Goal: Task Accomplishment & Management: Use online tool/utility

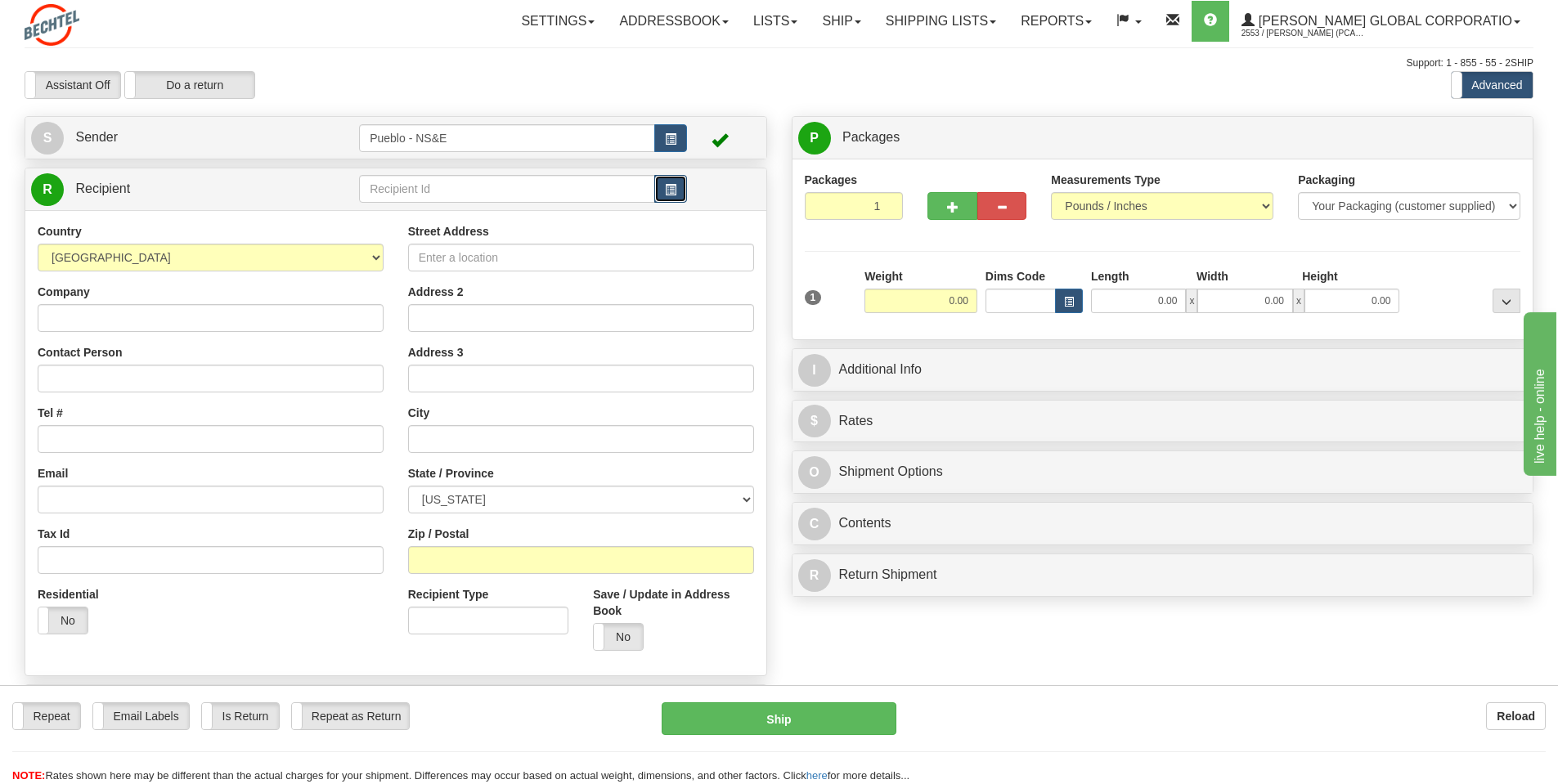
click at [666, 188] on span "button" at bounding box center [671, 190] width 12 height 11
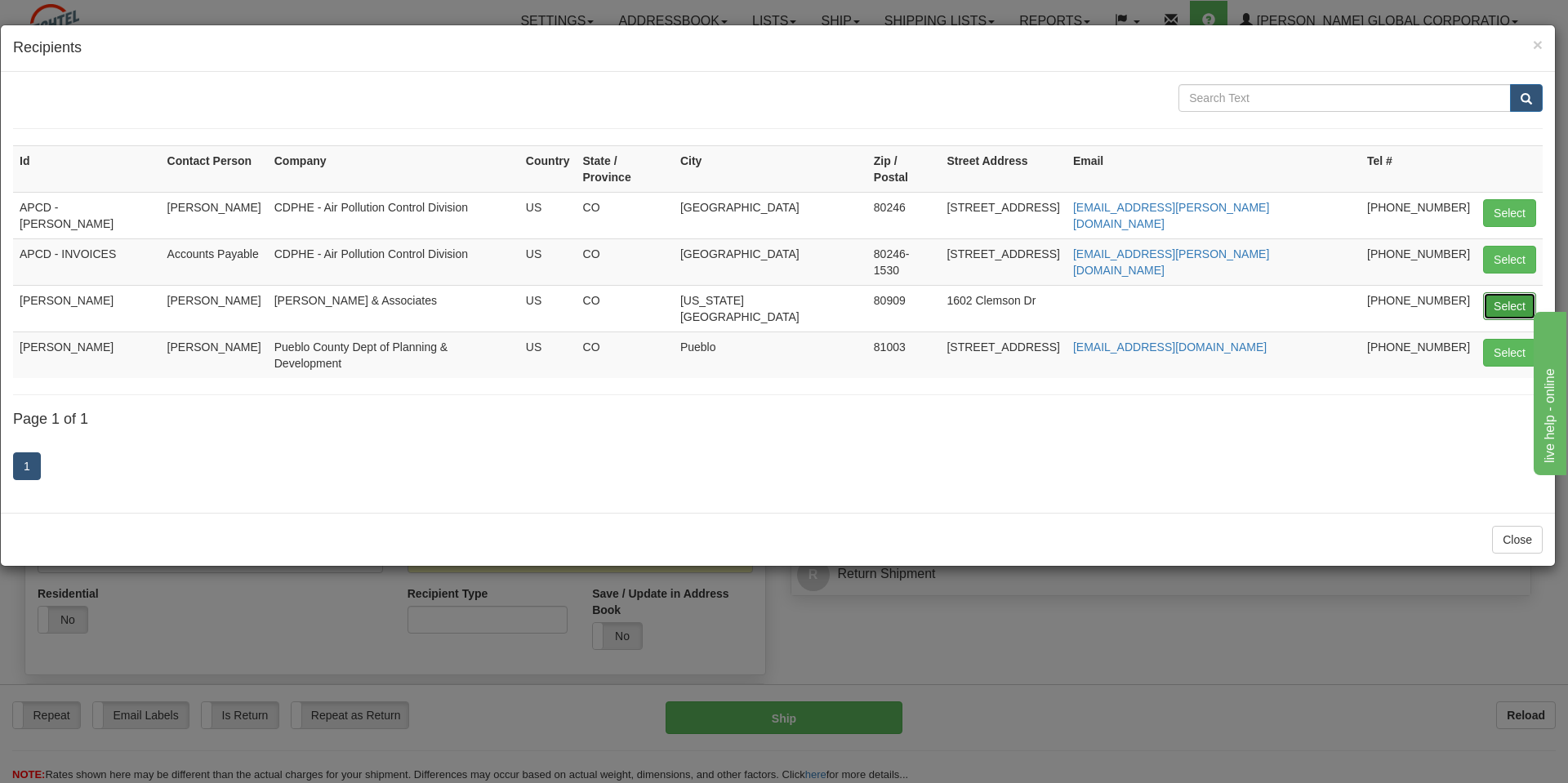
click at [1492, 292] on button "Select" at bounding box center [1509, 306] width 53 height 28
type input "[PERSON_NAME]"
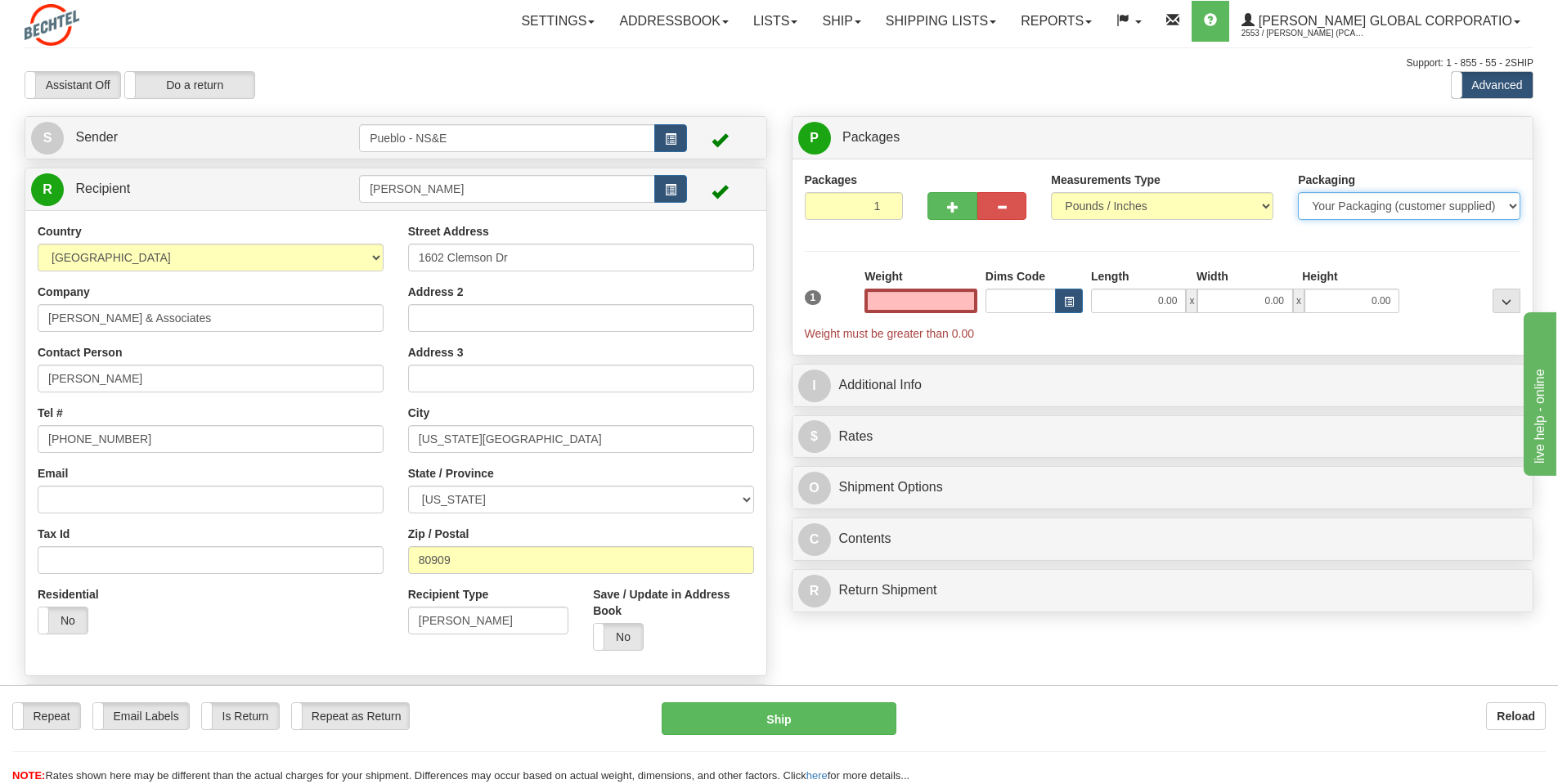
type input "0.00"
click at [1374, 212] on select "Your Packaging (customer supplied) Envelope (carrier supplied) Pack (carrier su…" at bounding box center [1409, 206] width 222 height 28
select select "2"
click at [1298, 192] on select "Your Packaging (customer supplied) Envelope (carrier supplied) Pack (carrier su…" at bounding box center [1409, 206] width 222 height 28
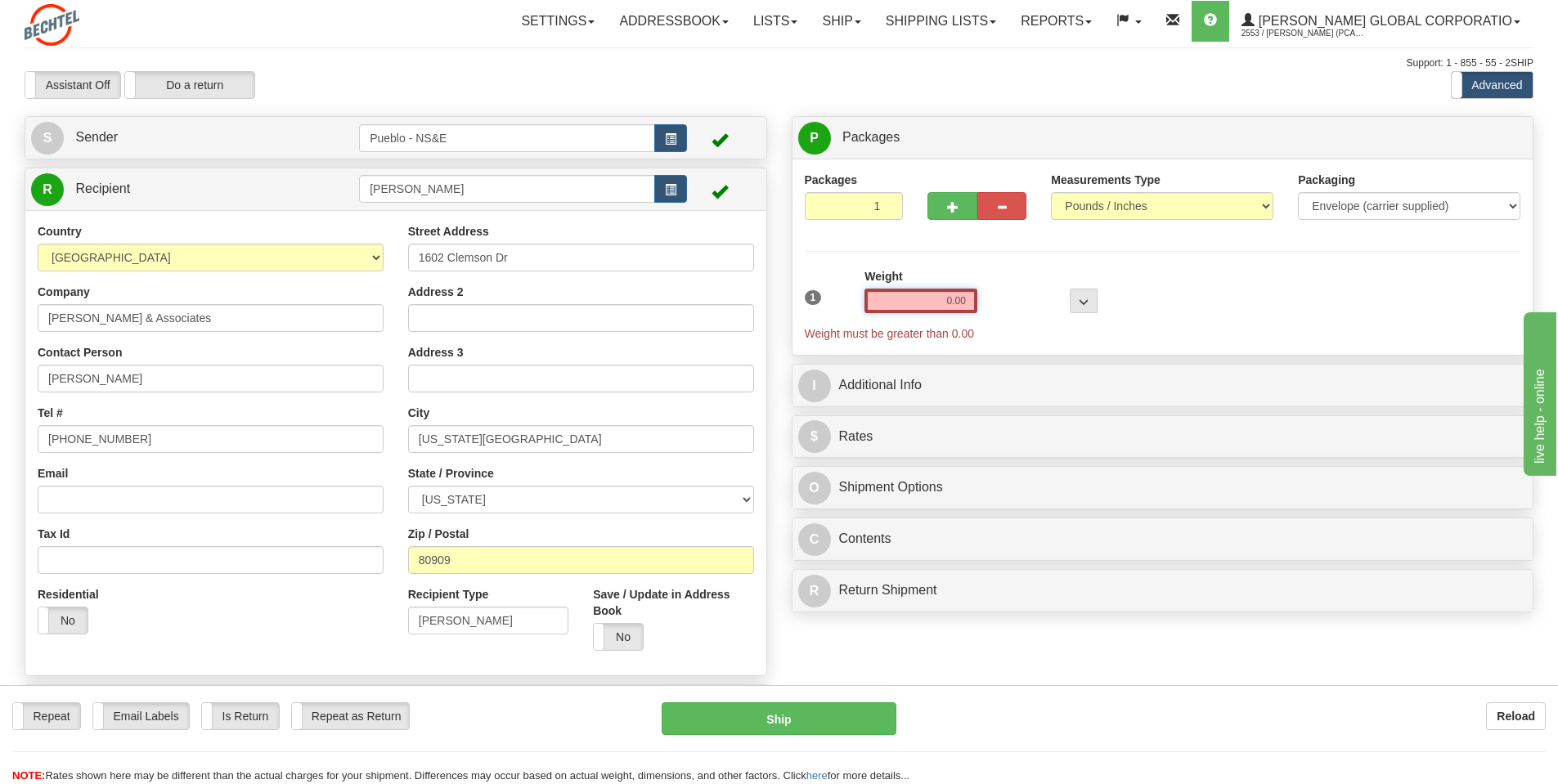
drag, startPoint x: 970, startPoint y: 304, endPoint x: 885, endPoint y: 296, distance: 85.4
click at [885, 296] on input "0.00" at bounding box center [920, 301] width 113 height 25
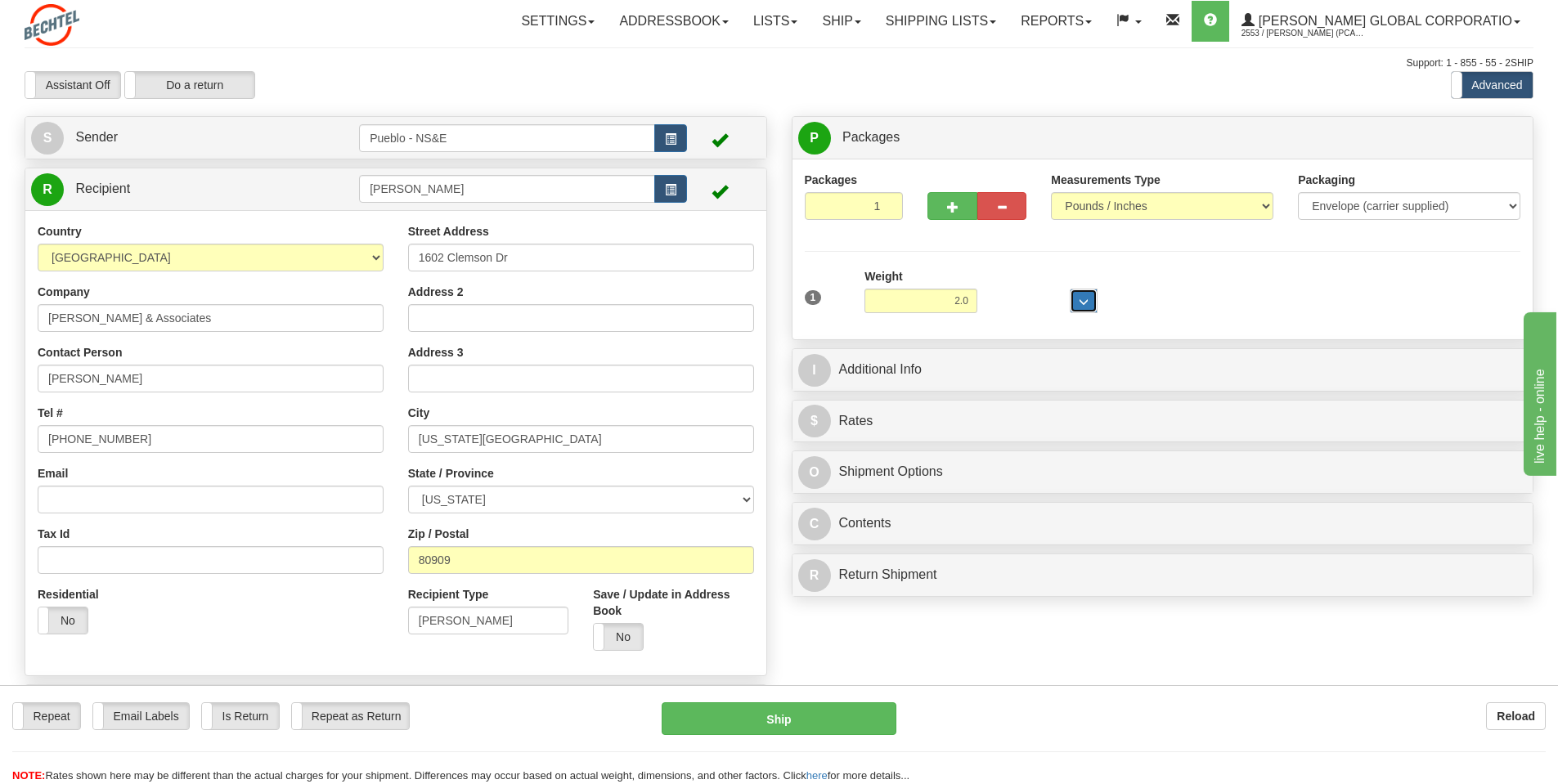
type input "2.00"
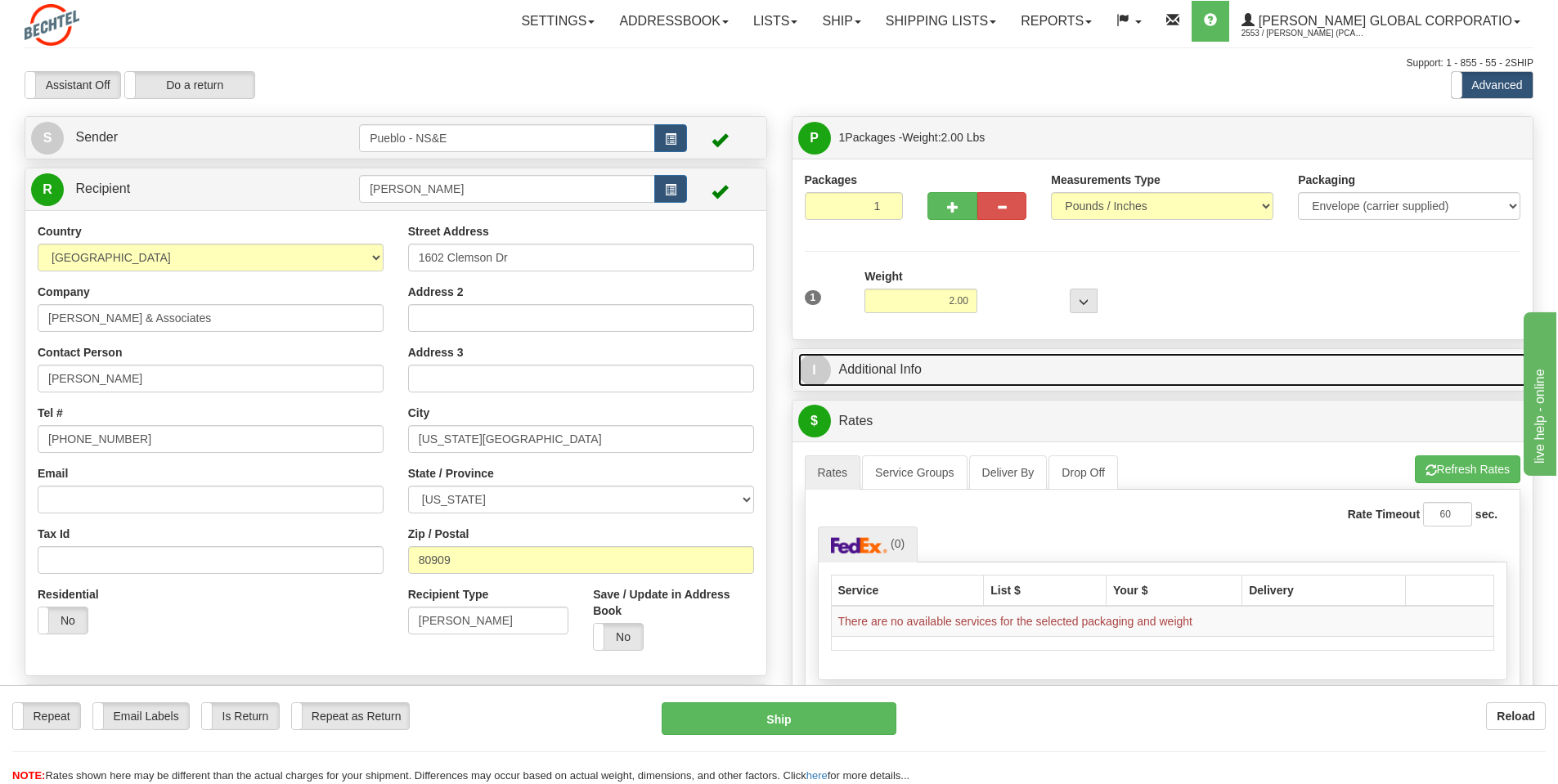
click at [885, 371] on link "I Additional Info" at bounding box center [1163, 369] width 729 height 34
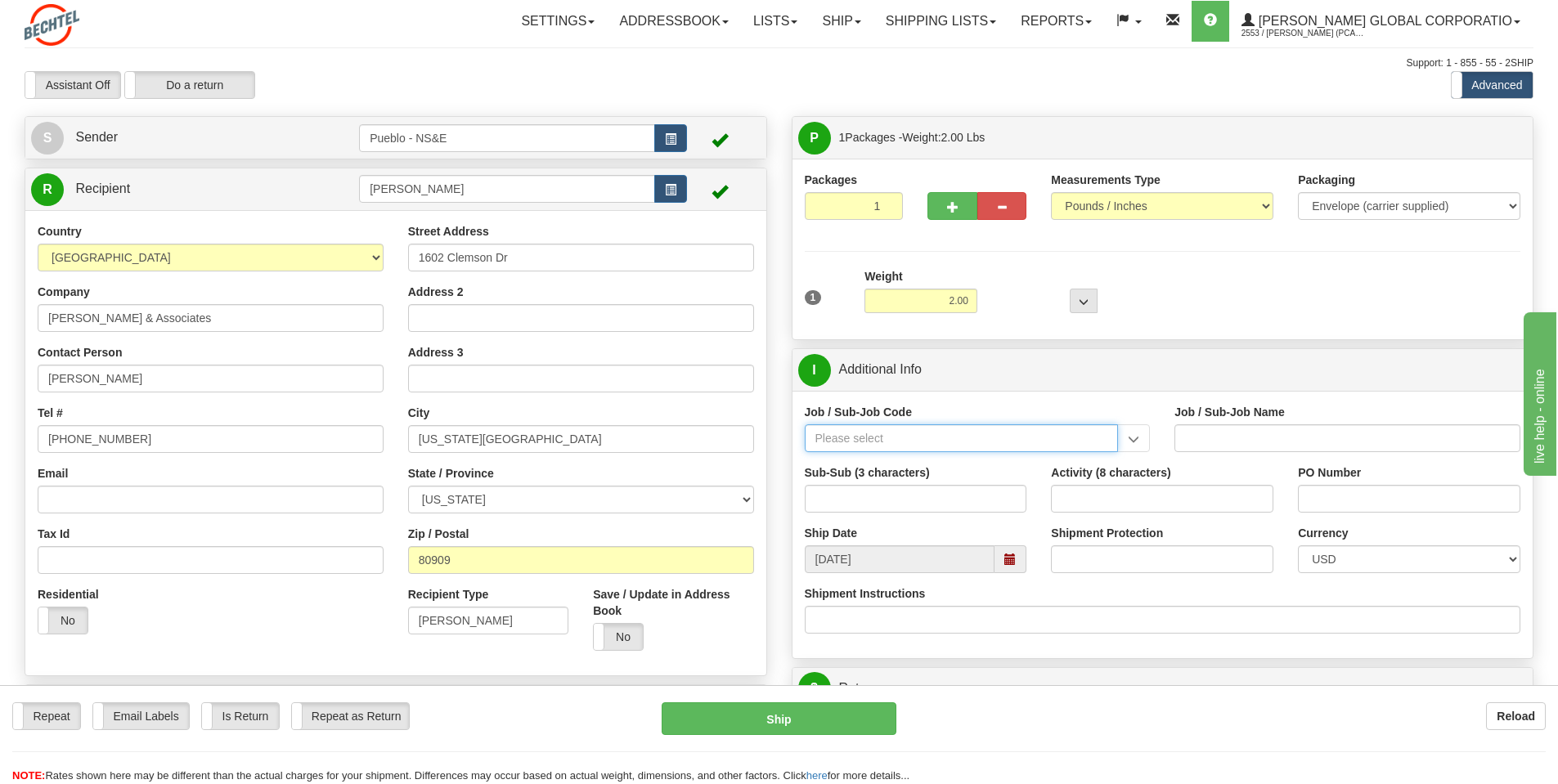
click at [849, 433] on input "Job / Sub-Job Code" at bounding box center [962, 438] width 314 height 28
click at [844, 461] on div "24852-AK8" at bounding box center [958, 463] width 298 height 18
type input "24852-AK8"
type input "PUEBLO CHEM DEMIL PROJECT - OPS-BNI-UTILITIES & O"
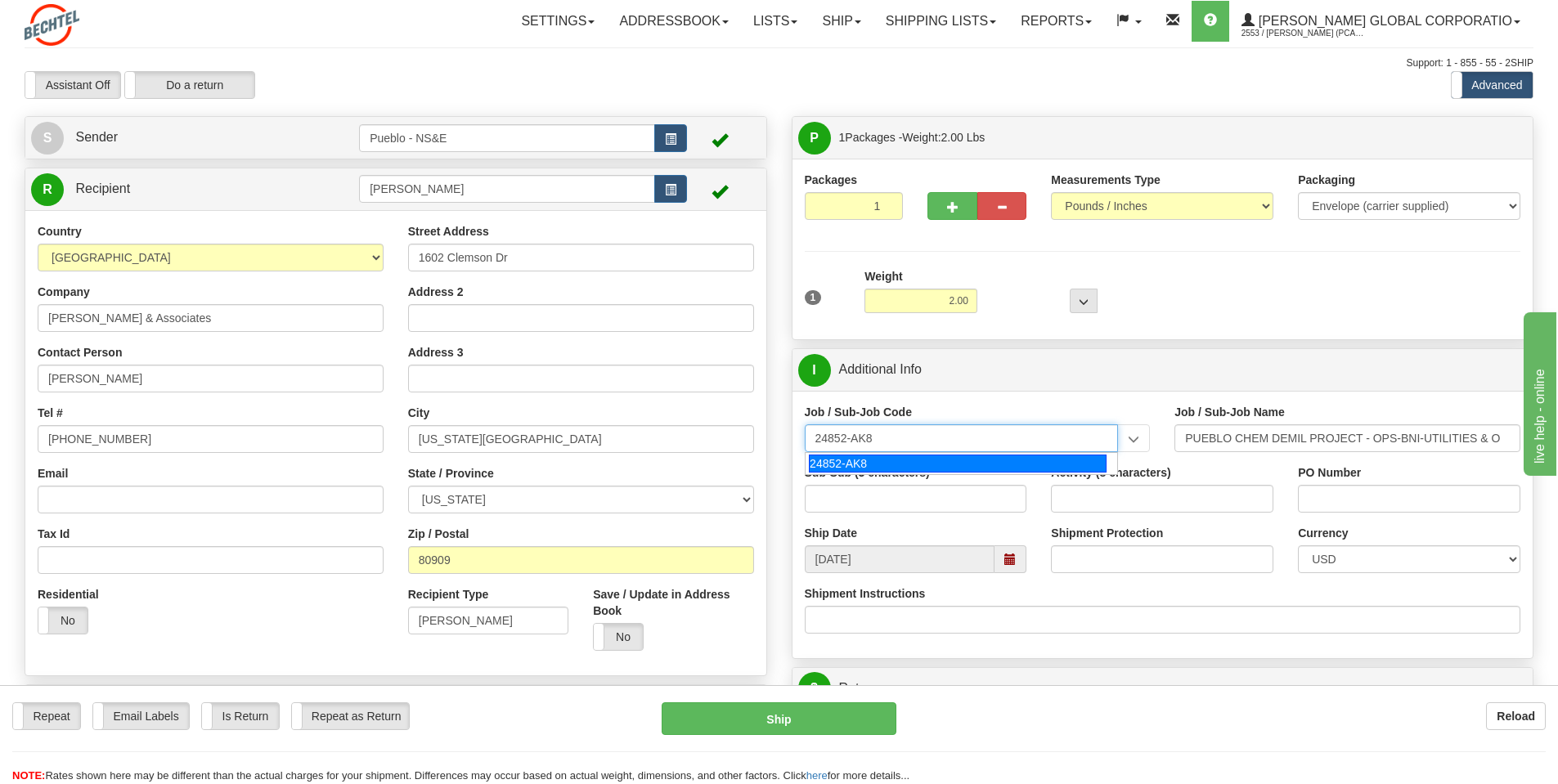
type input "24852-AK8"
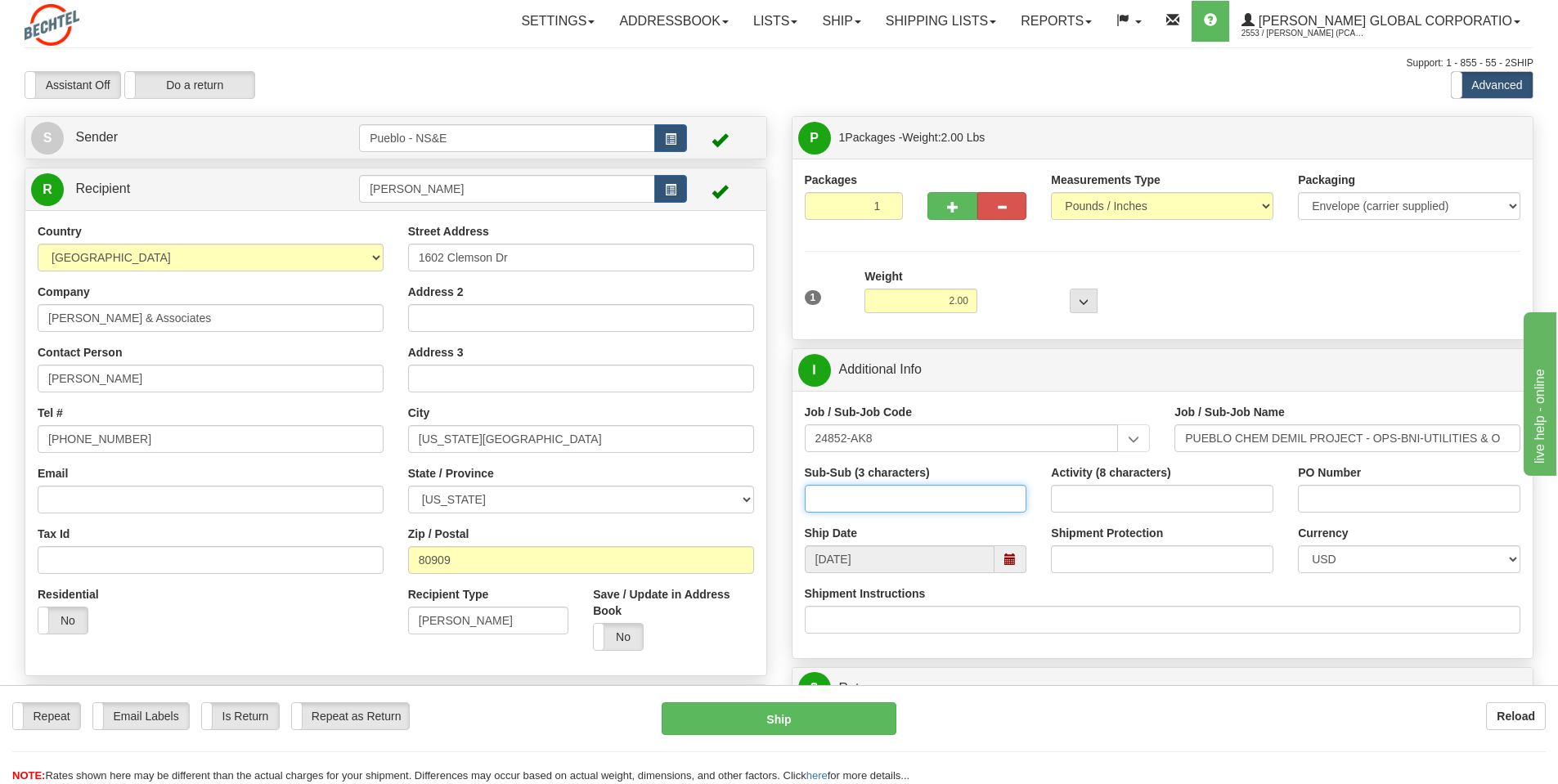
click at [841, 494] on input "Sub-Sub (3 characters)" at bounding box center [916, 499] width 222 height 28
type input "000"
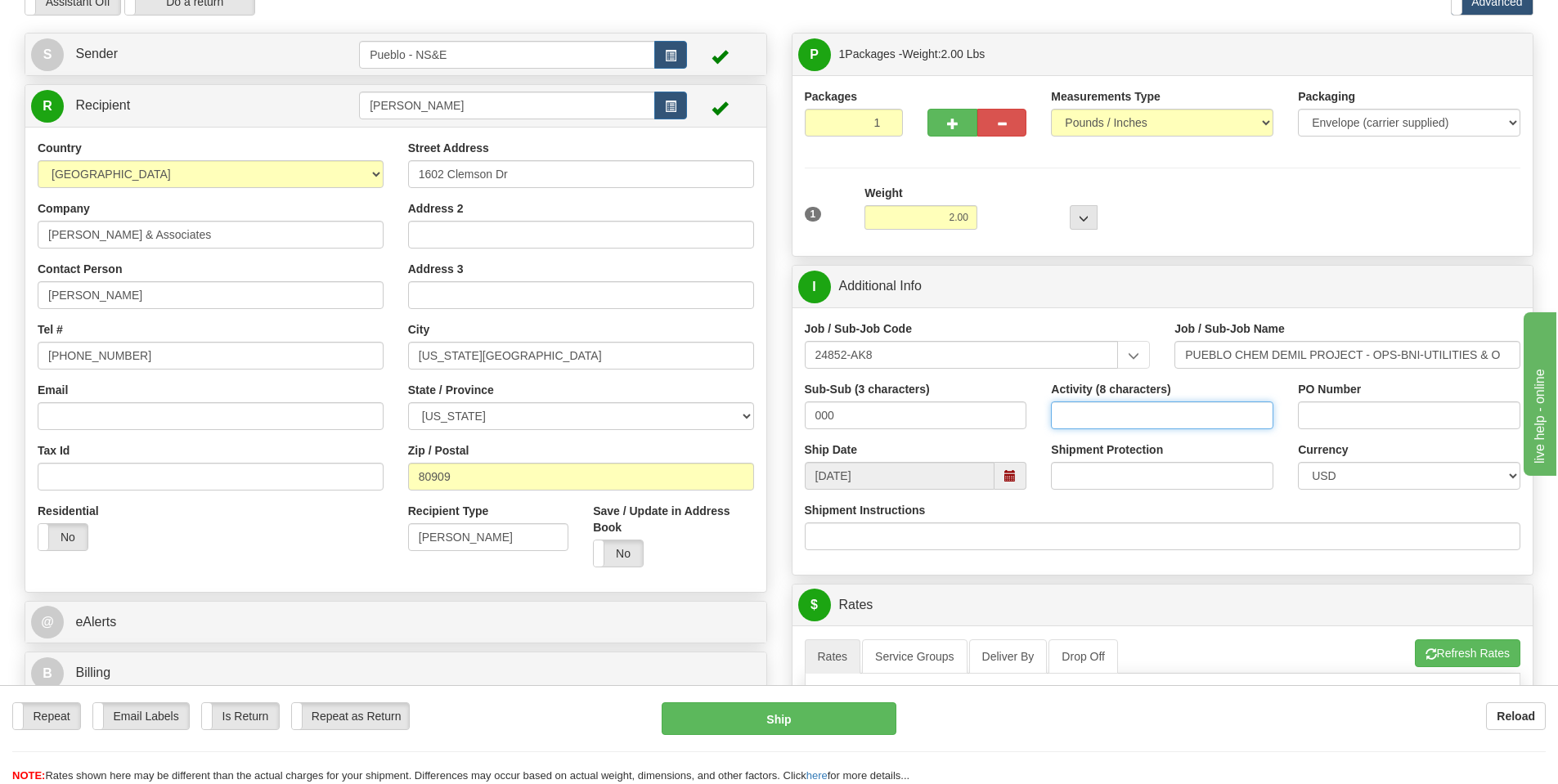
scroll to position [81, 0]
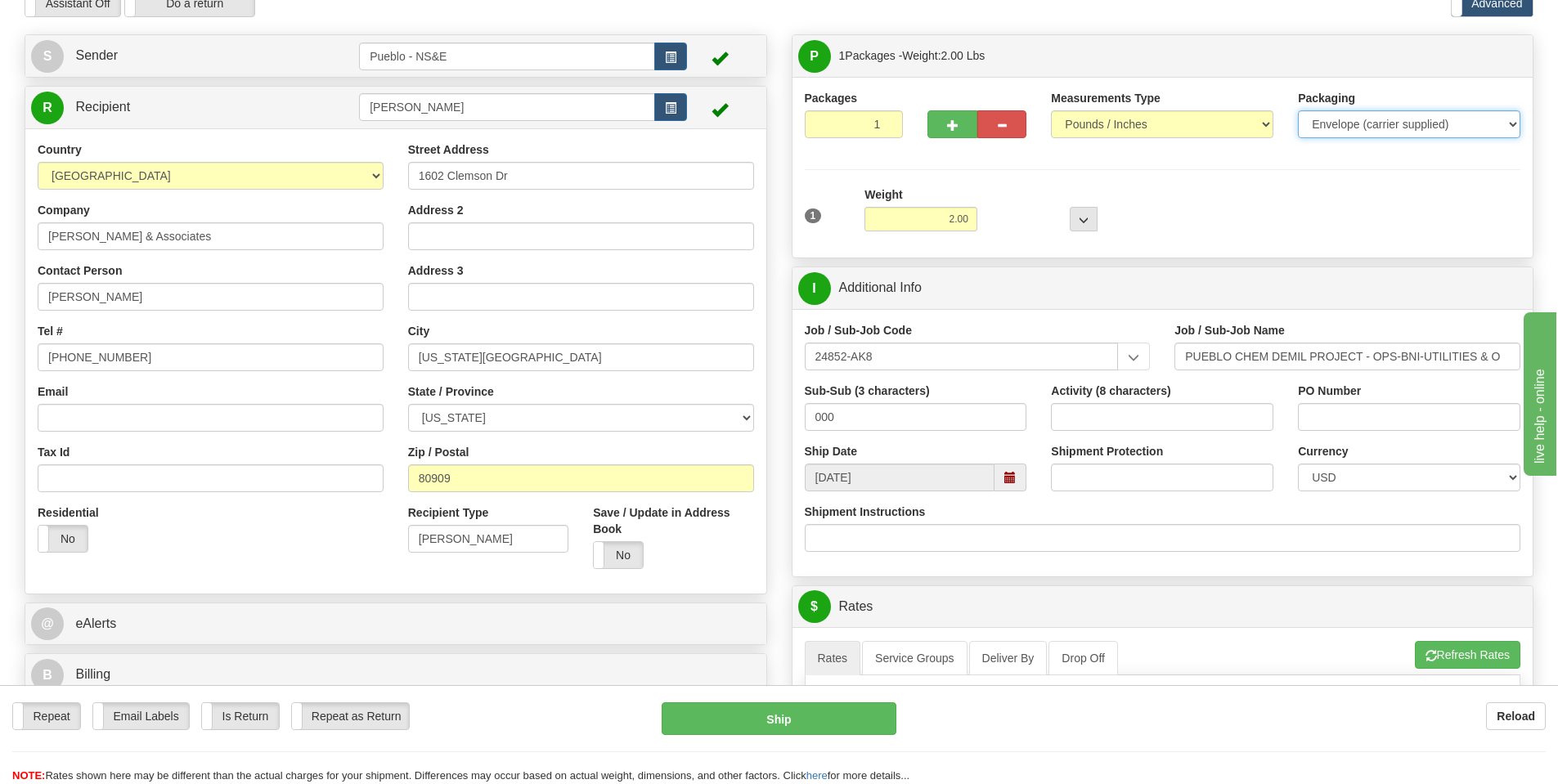
click at [1376, 117] on select "Your Packaging (customer supplied) Envelope (carrier supplied) Pack (carrier su…" at bounding box center [1409, 124] width 222 height 28
select select "3"
click at [1298, 110] on select "Your Packaging (customer supplied) Envelope (carrier supplied) Pack (carrier su…" at bounding box center [1409, 124] width 222 height 28
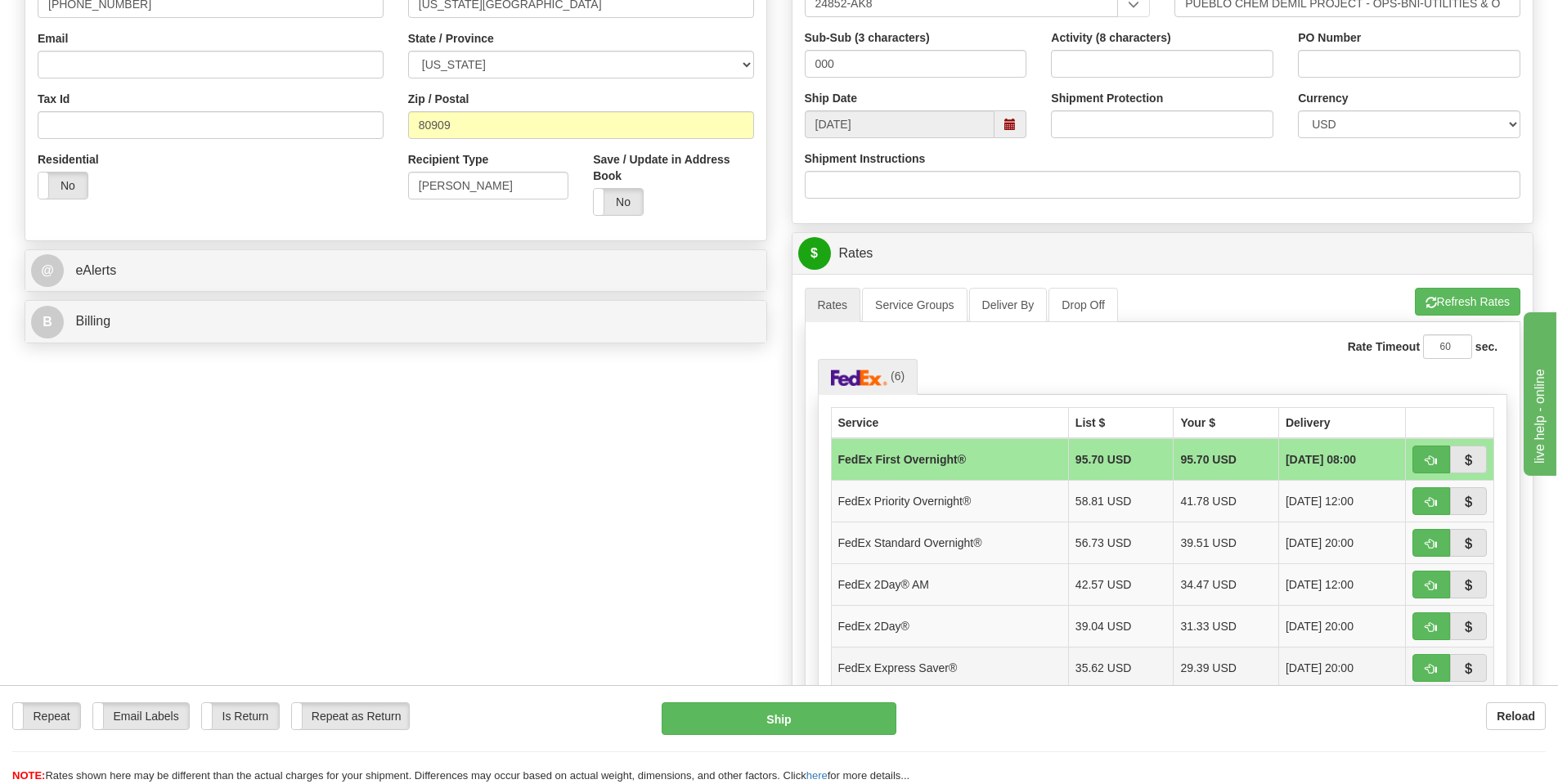
scroll to position [735, 0]
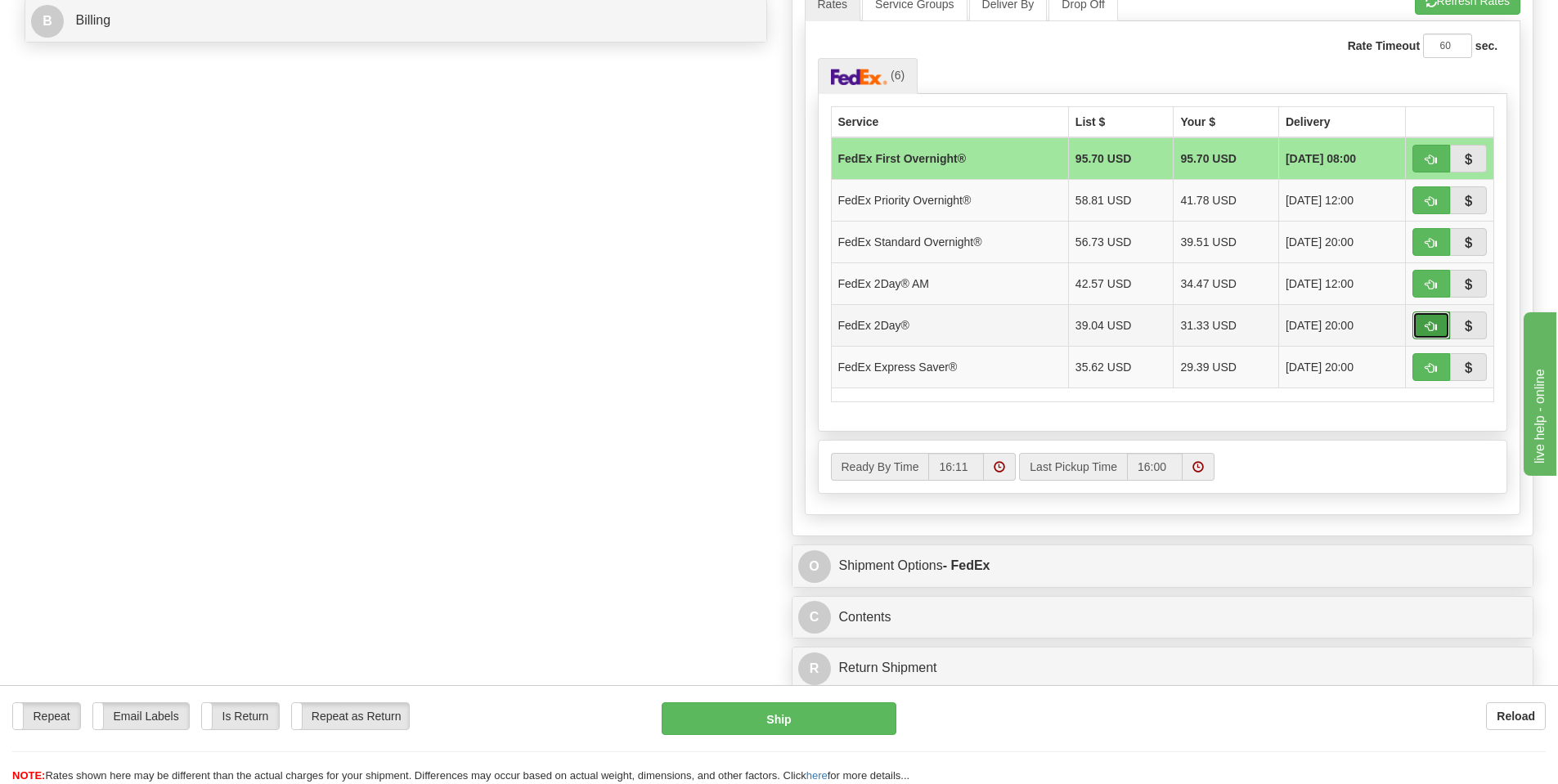
click at [1427, 318] on button "button" at bounding box center [1431, 326] width 38 height 28
type input "03"
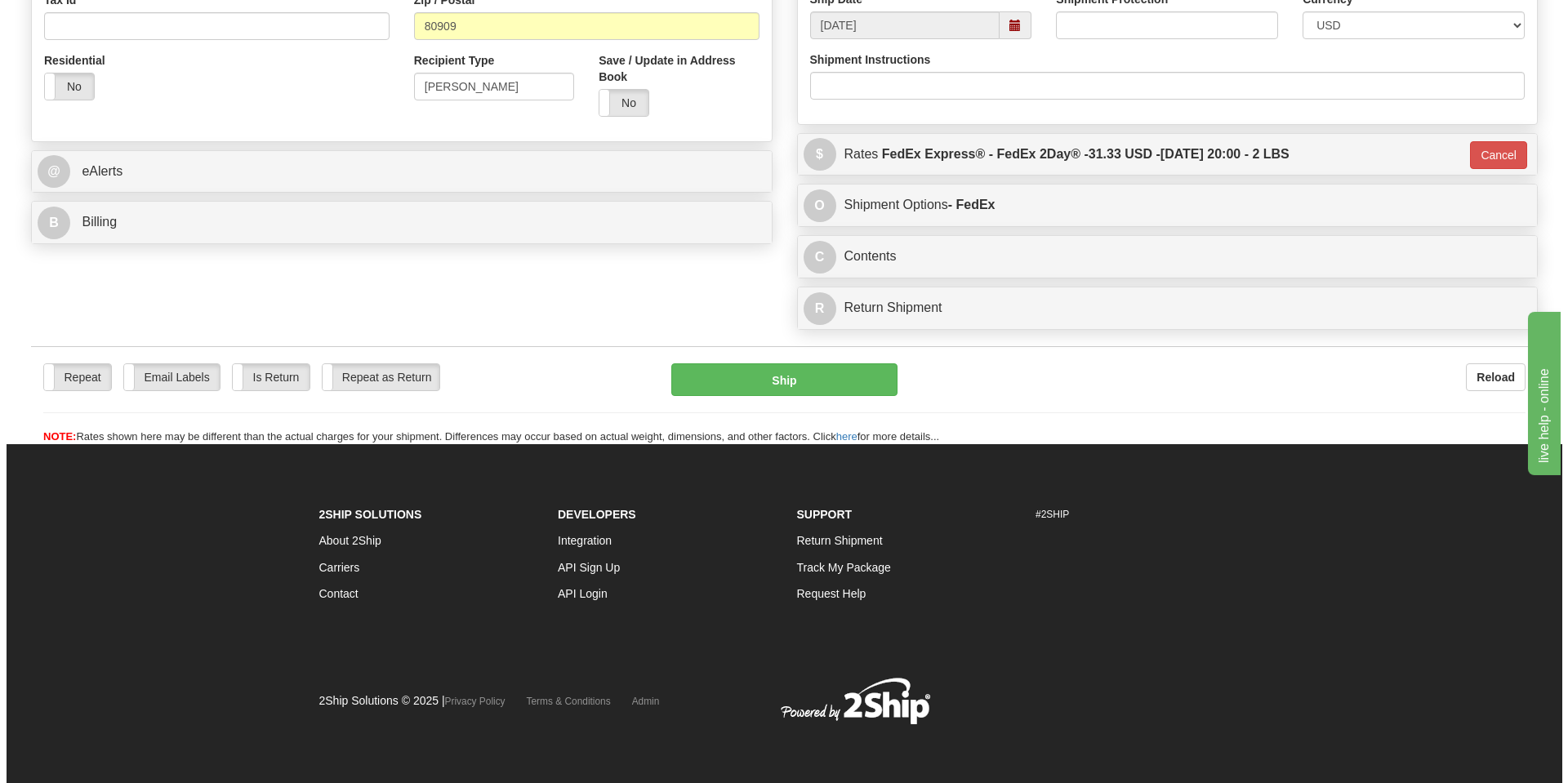
scroll to position [533, 0]
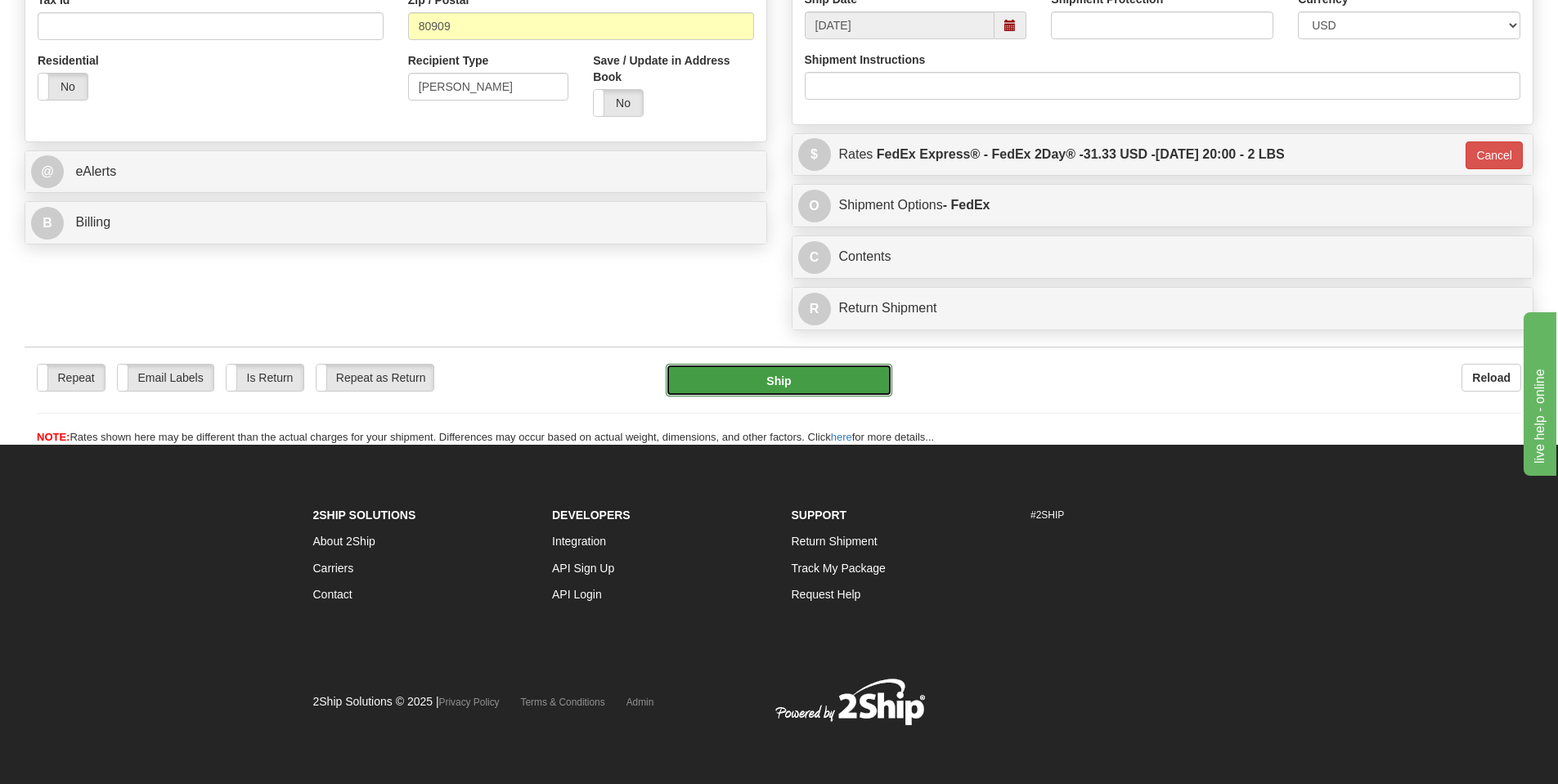
click at [794, 381] on button "Ship" at bounding box center [779, 380] width 226 height 33
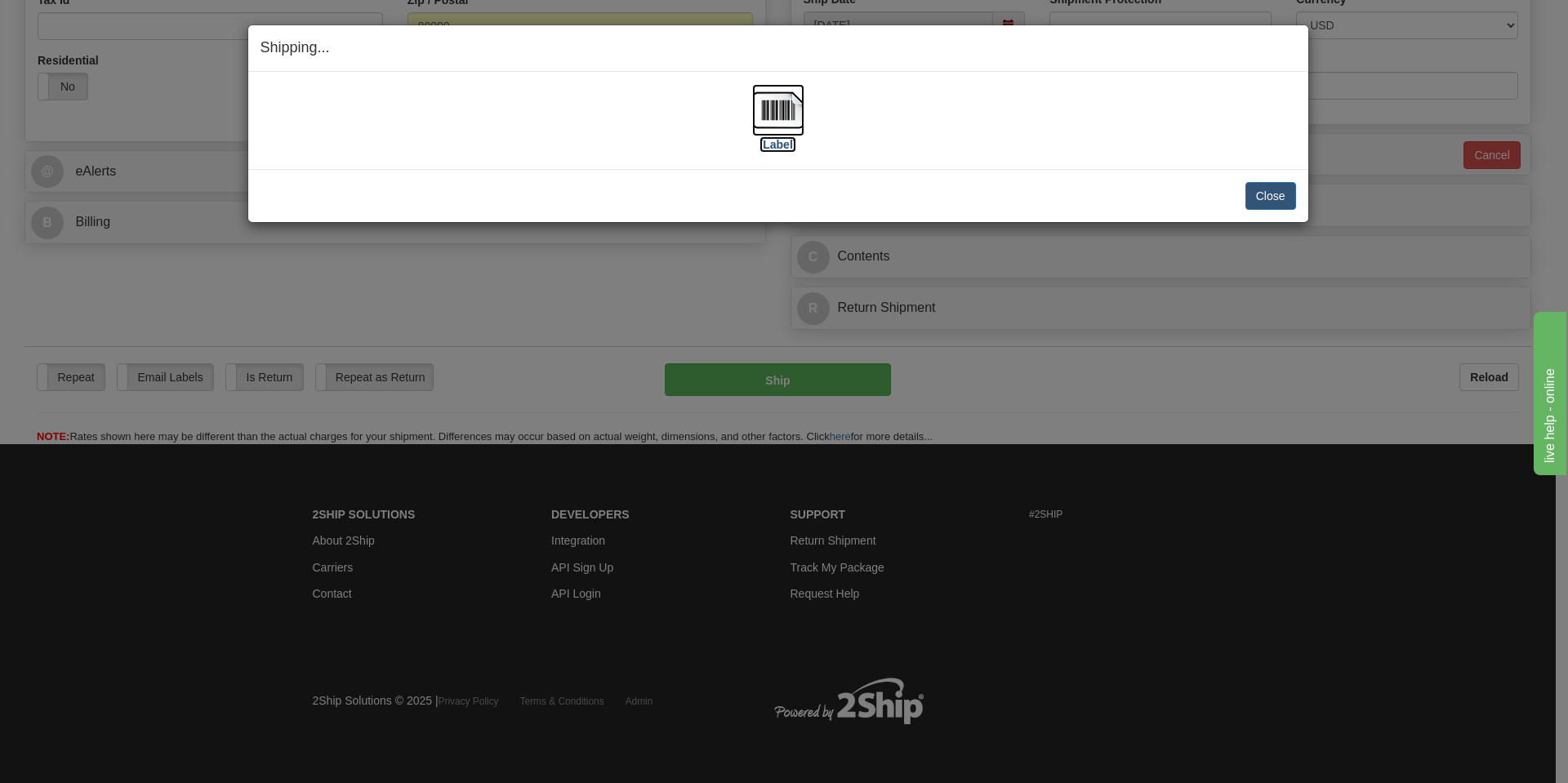
click at [792, 117] on img at bounding box center [778, 110] width 53 height 53
